Goal: Find specific page/section: Find specific page/section

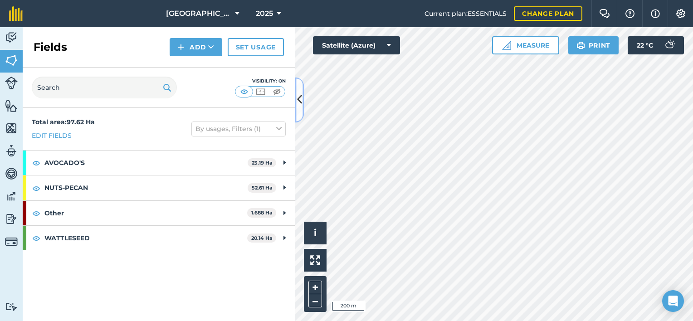
click at [297, 97] on icon at bounding box center [299, 100] width 5 height 16
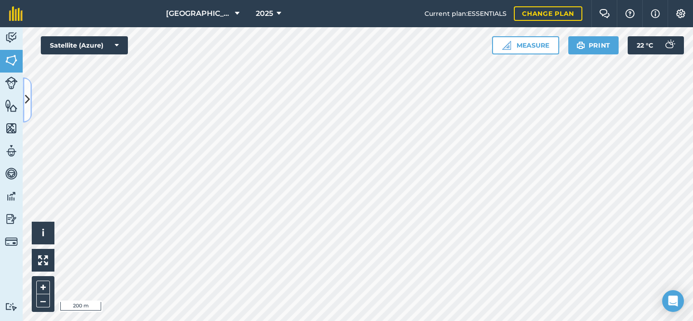
click at [28, 111] on button at bounding box center [27, 99] width 9 height 45
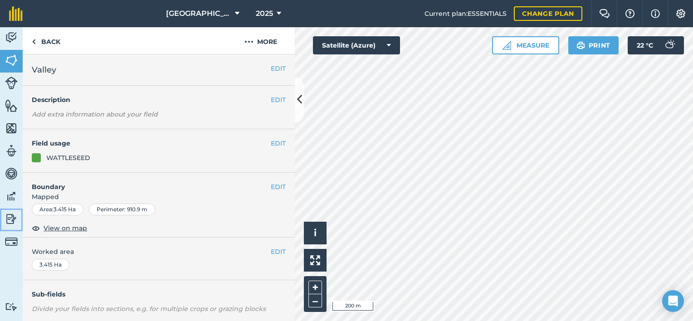
click at [19, 221] on link "Reporting" at bounding box center [11, 220] width 23 height 23
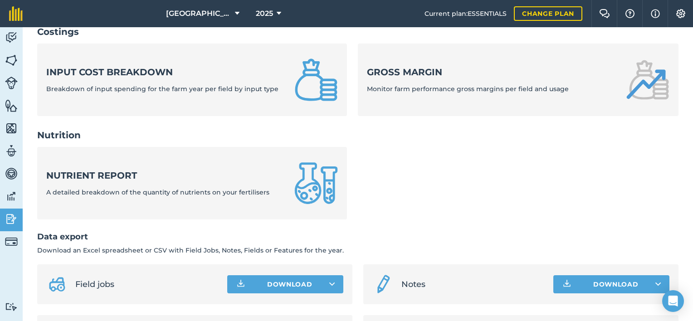
scroll to position [348, 0]
click at [11, 63] on img at bounding box center [11, 61] width 13 height 14
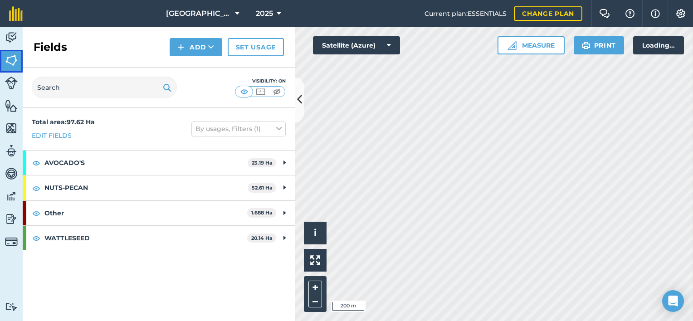
click at [11, 63] on img at bounding box center [11, 61] width 13 height 14
click at [299, 107] on icon at bounding box center [299, 100] width 5 height 16
